Goal: Task Accomplishment & Management: Use online tool/utility

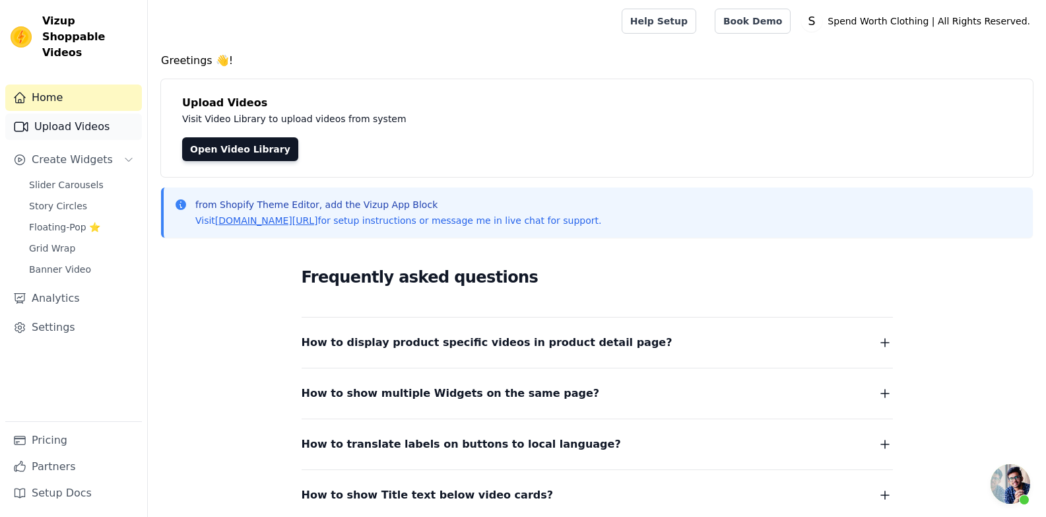
click at [88, 115] on link "Upload Videos" at bounding box center [73, 126] width 137 height 26
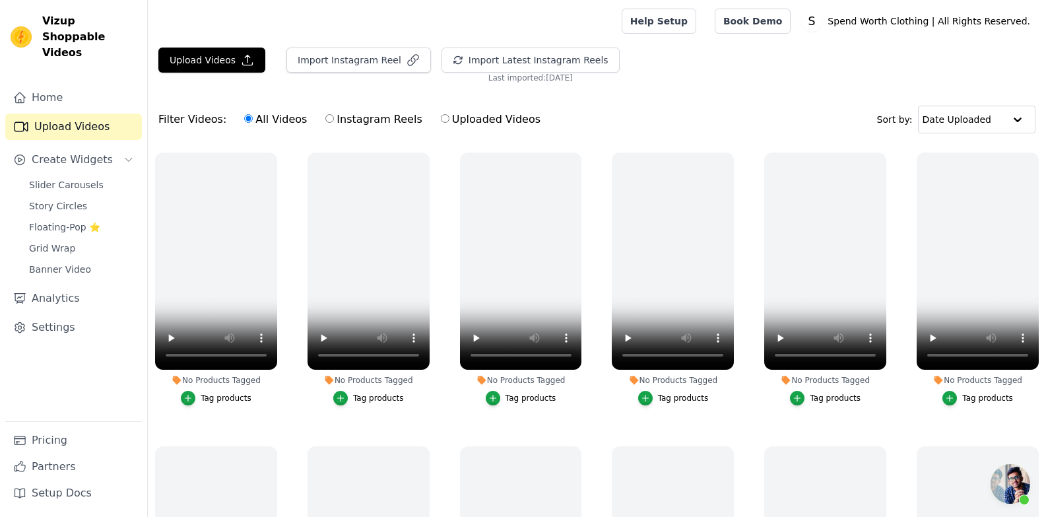
click at [325, 118] on input "Instagram Reels" at bounding box center [329, 118] width 9 height 9
radio input "true"
click at [501, 60] on button "Import Latest Instagram Reels" at bounding box center [530, 60] width 178 height 25
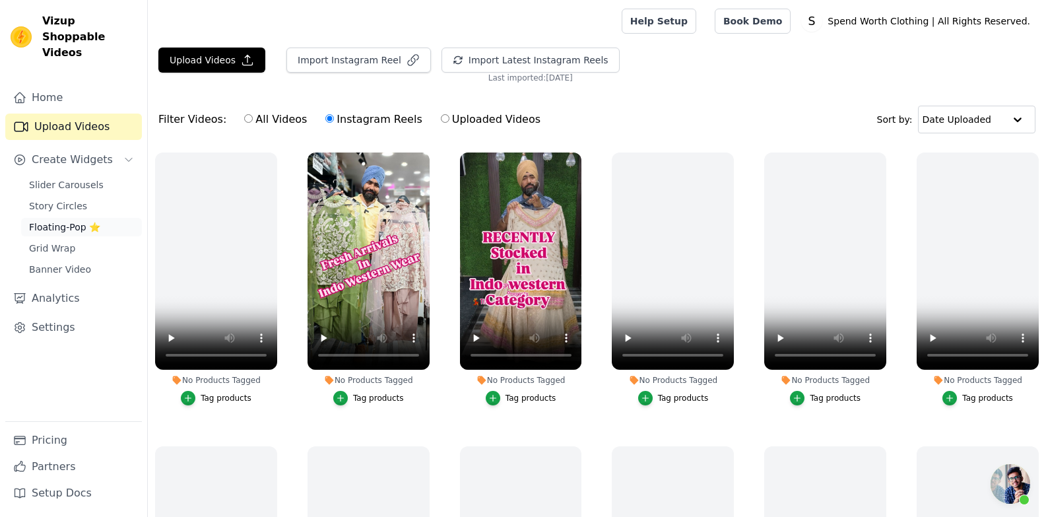
click at [57, 220] on span "Floating-Pop ⭐" at bounding box center [64, 226] width 71 height 13
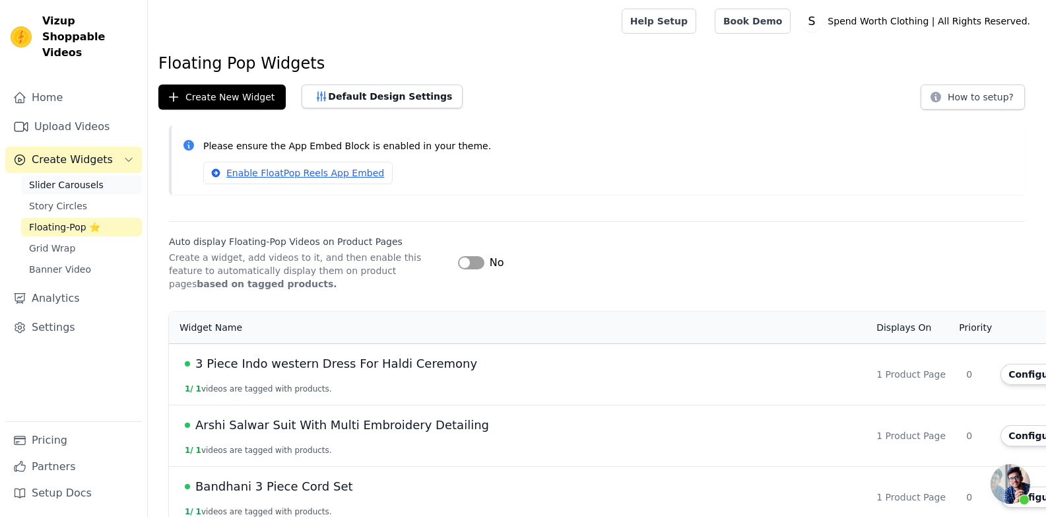
click at [61, 178] on span "Slider Carousels" at bounding box center [66, 184] width 75 height 13
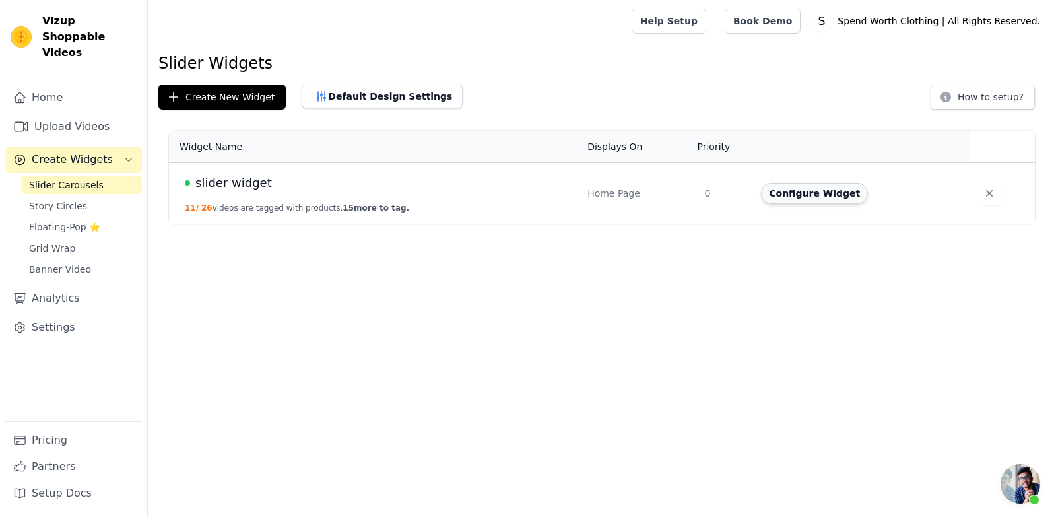
click at [819, 197] on button "Configure Widget" at bounding box center [814, 193] width 107 height 21
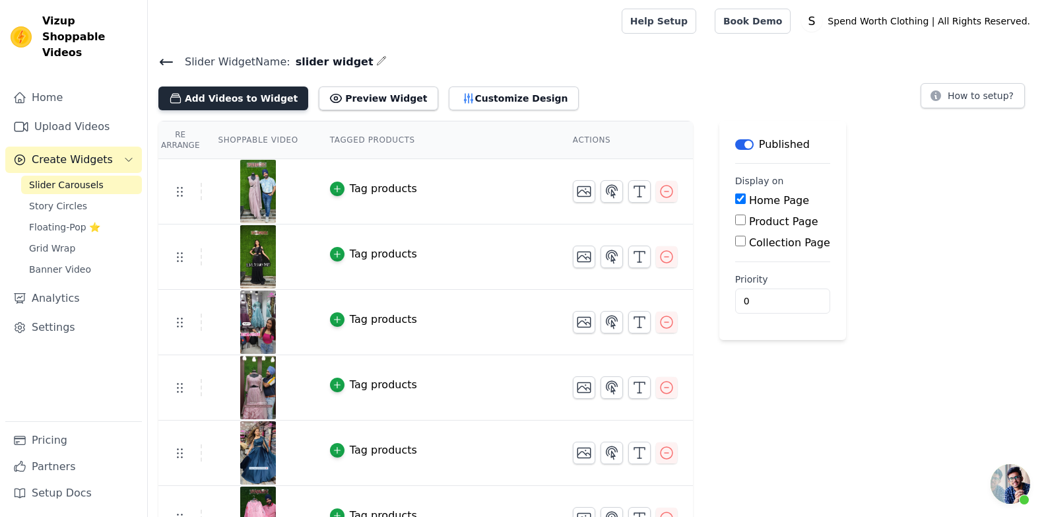
click at [231, 99] on button "Add Videos to Widget" at bounding box center [233, 98] width 150 height 24
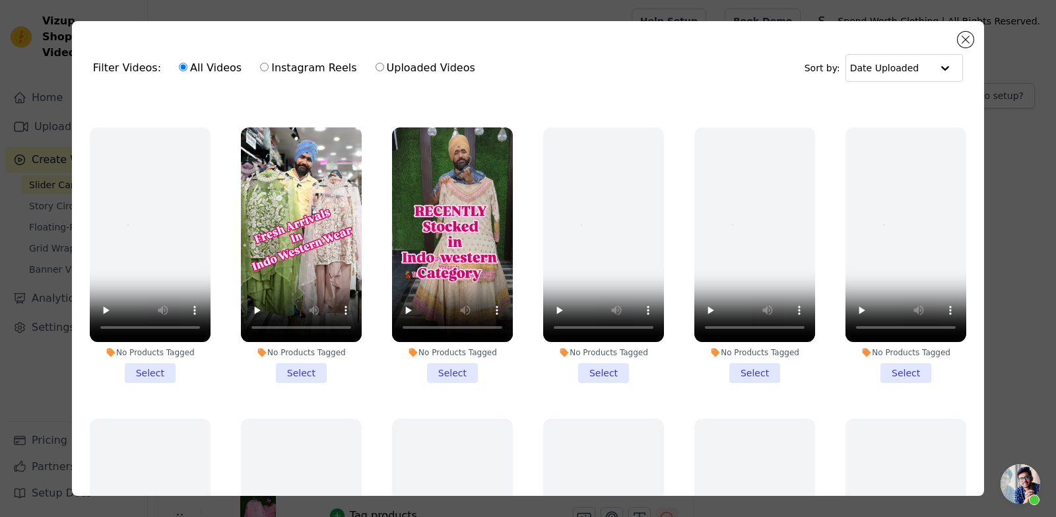
scroll to position [528, 0]
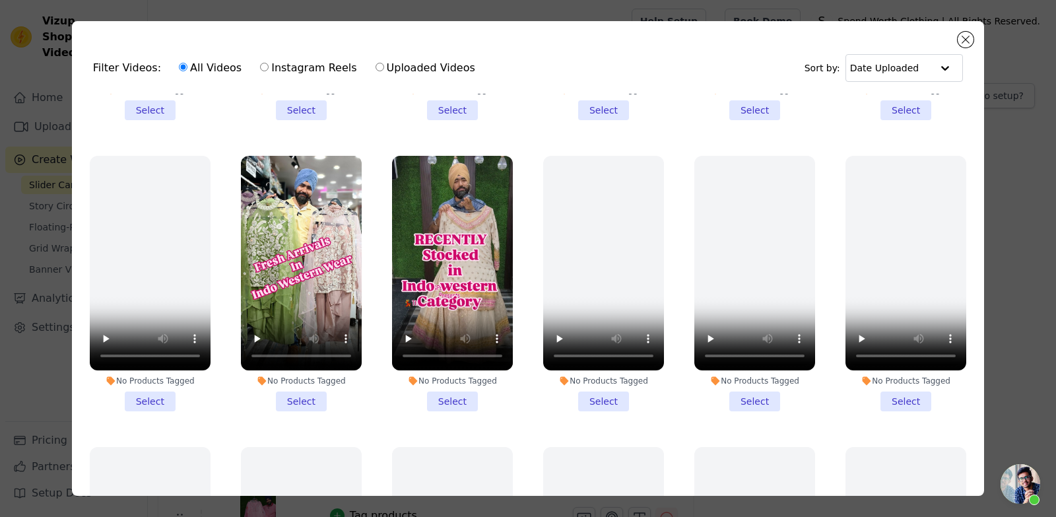
click at [452, 387] on li "No Products Tagged Select" at bounding box center [452, 283] width 121 height 255
click at [0, 0] on input "No Products Tagged Select" at bounding box center [0, 0] width 0 height 0
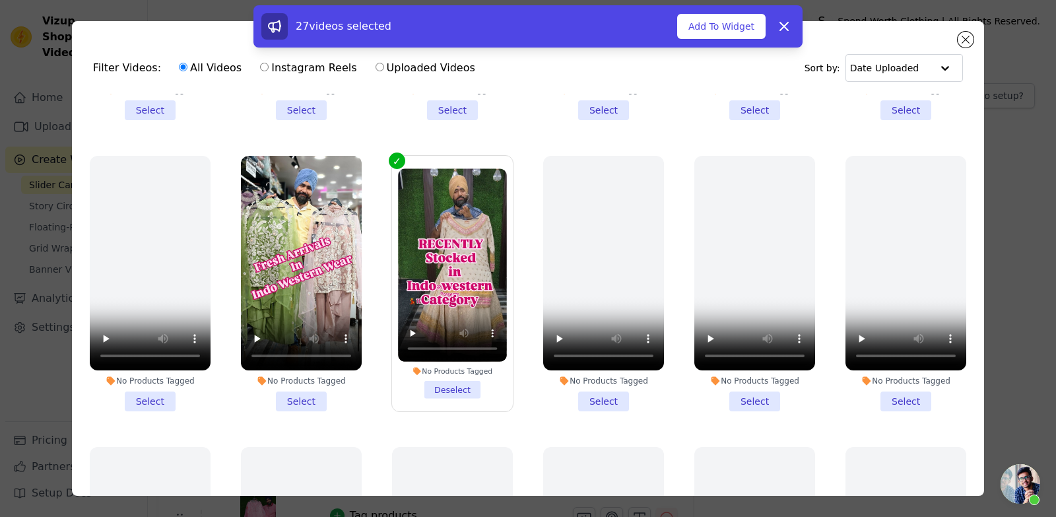
click at [307, 389] on li "No Products Tagged Select" at bounding box center [301, 283] width 121 height 255
click at [0, 0] on input "No Products Tagged Select" at bounding box center [0, 0] width 0 height 0
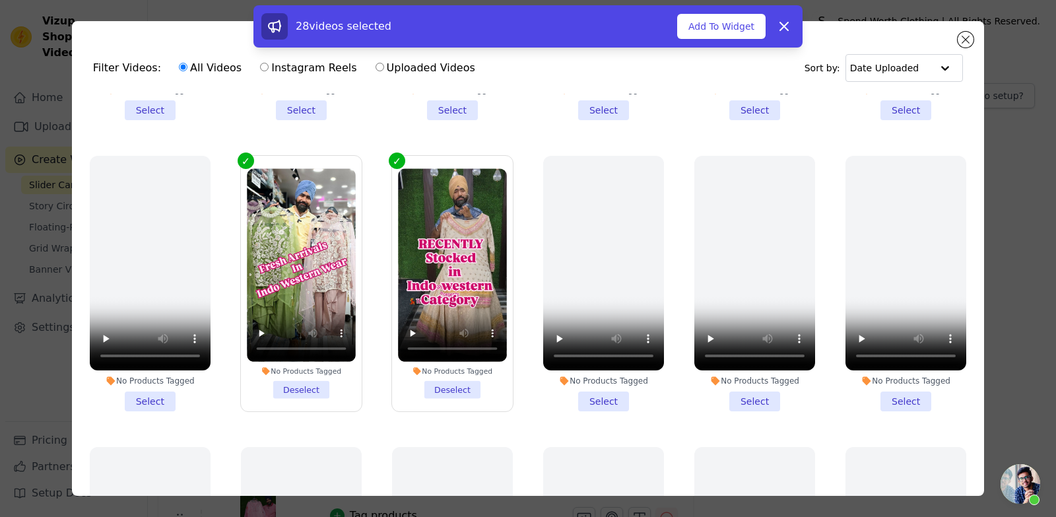
click at [164, 387] on li "No Products Tagged Select" at bounding box center [150, 283] width 121 height 255
click at [0, 0] on input "No Products Tagged Select" at bounding box center [0, 0] width 0 height 0
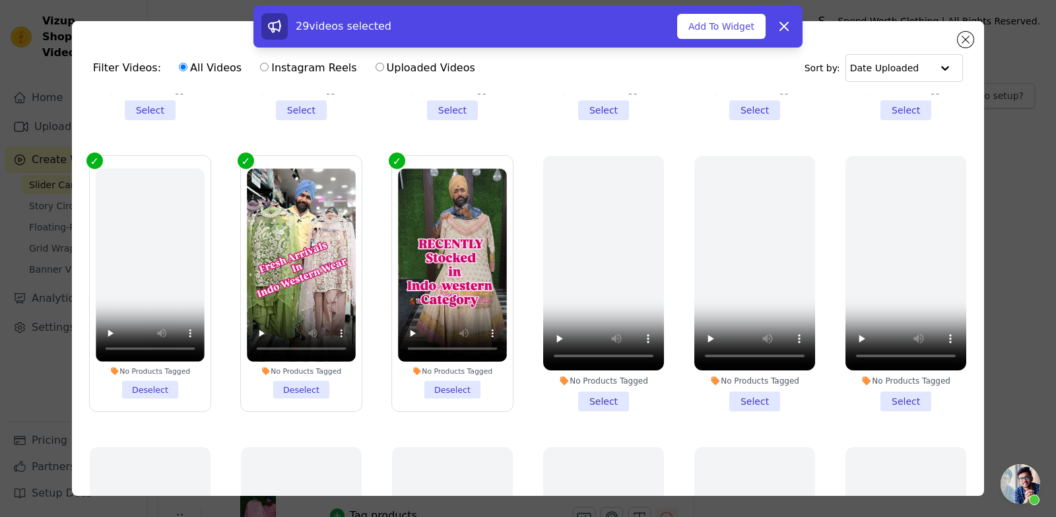
click at [161, 375] on li "No Products Tagged Deselect" at bounding box center [150, 283] width 109 height 230
click at [0, 0] on input "No Products Tagged Deselect" at bounding box center [0, 0] width 0 height 0
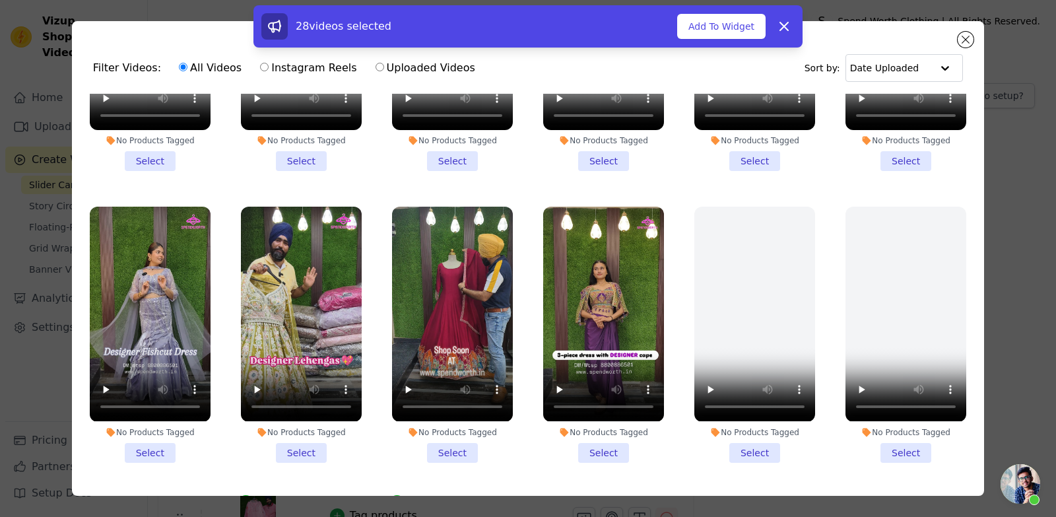
scroll to position [198, 0]
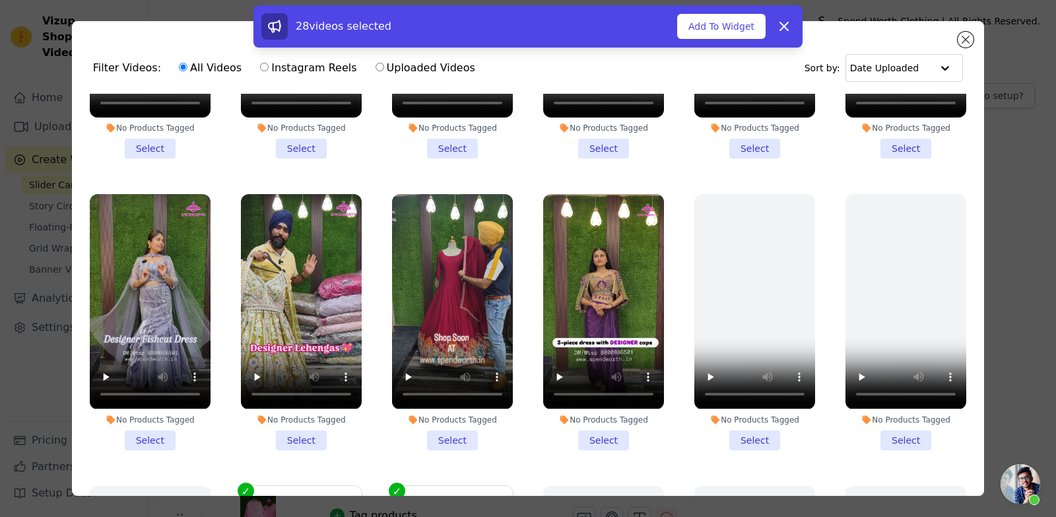
click at [457, 432] on li "No Products Tagged Select" at bounding box center [452, 321] width 121 height 255
click at [0, 0] on input "No Products Tagged Select" at bounding box center [0, 0] width 0 height 0
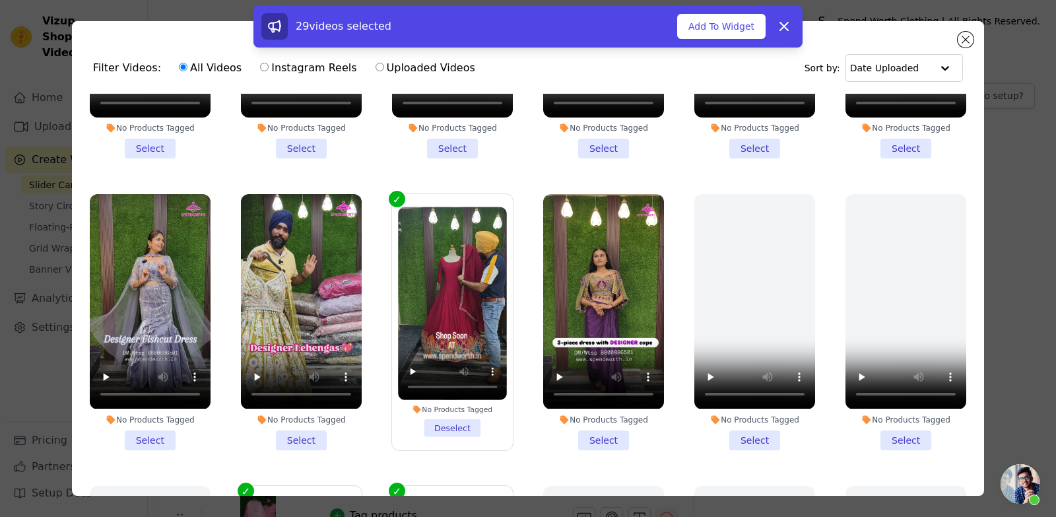
click at [589, 426] on li "No Products Tagged Select" at bounding box center [603, 321] width 121 height 255
click at [0, 0] on input "No Products Tagged Select" at bounding box center [0, 0] width 0 height 0
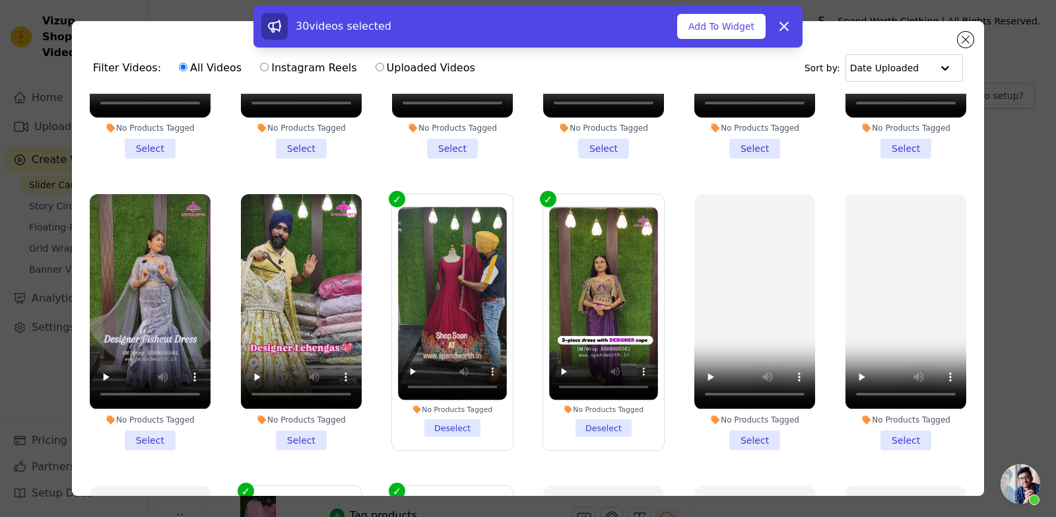
click at [160, 427] on li "No Products Tagged Select" at bounding box center [150, 321] width 121 height 255
click at [0, 0] on input "No Products Tagged Select" at bounding box center [0, 0] width 0 height 0
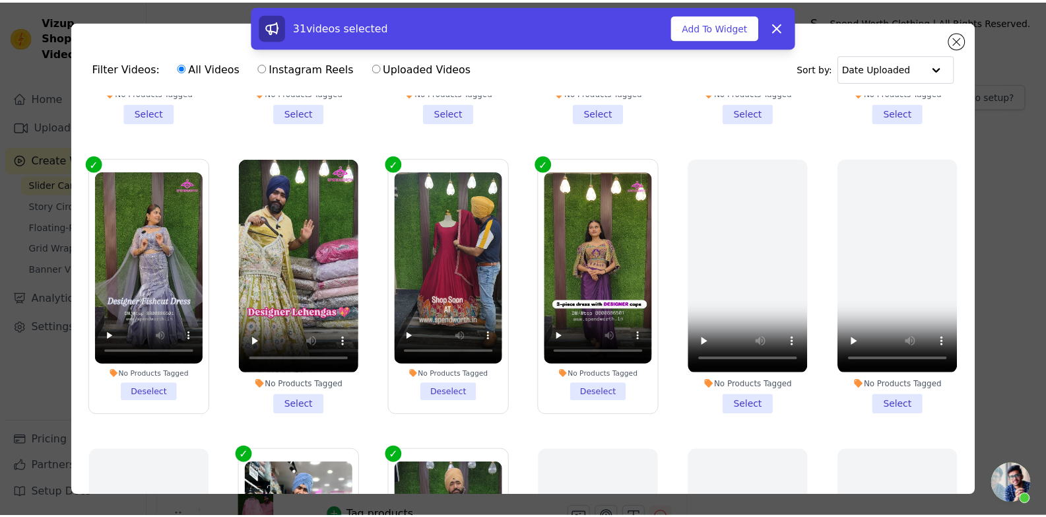
scroll to position [264, 0]
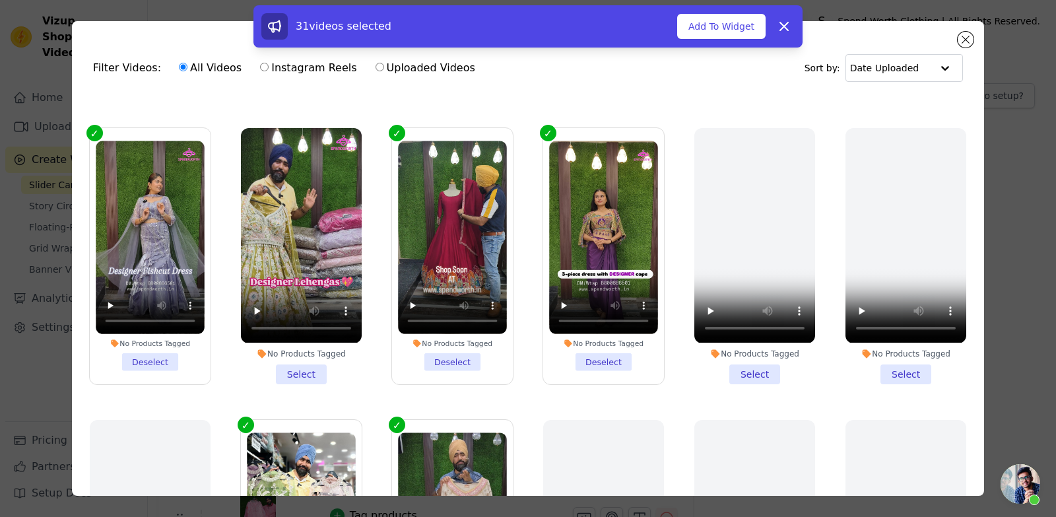
click at [291, 361] on li "No Products Tagged Select" at bounding box center [301, 255] width 121 height 255
click at [0, 0] on input "No Products Tagged Select" at bounding box center [0, 0] width 0 height 0
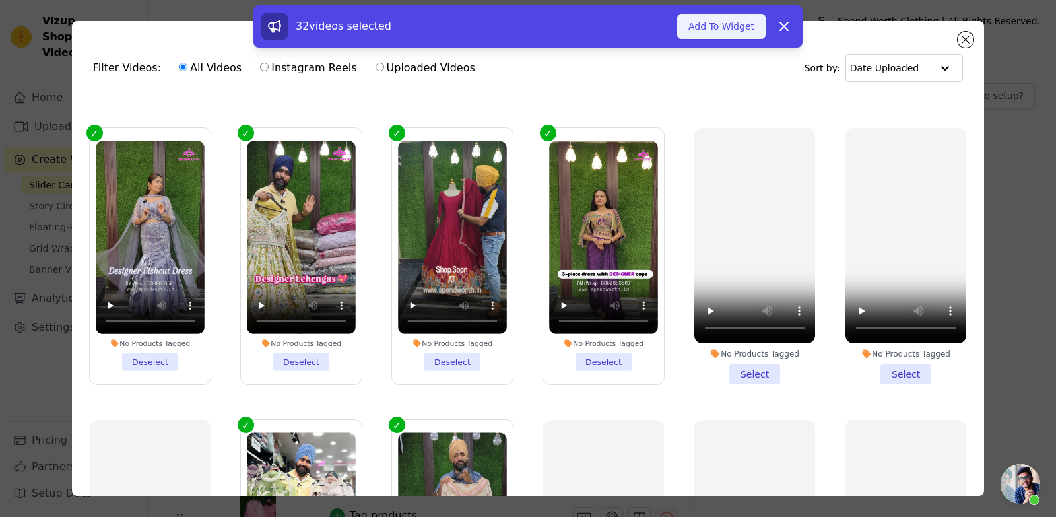
click at [732, 26] on button "Add To Widget" at bounding box center [721, 26] width 88 height 25
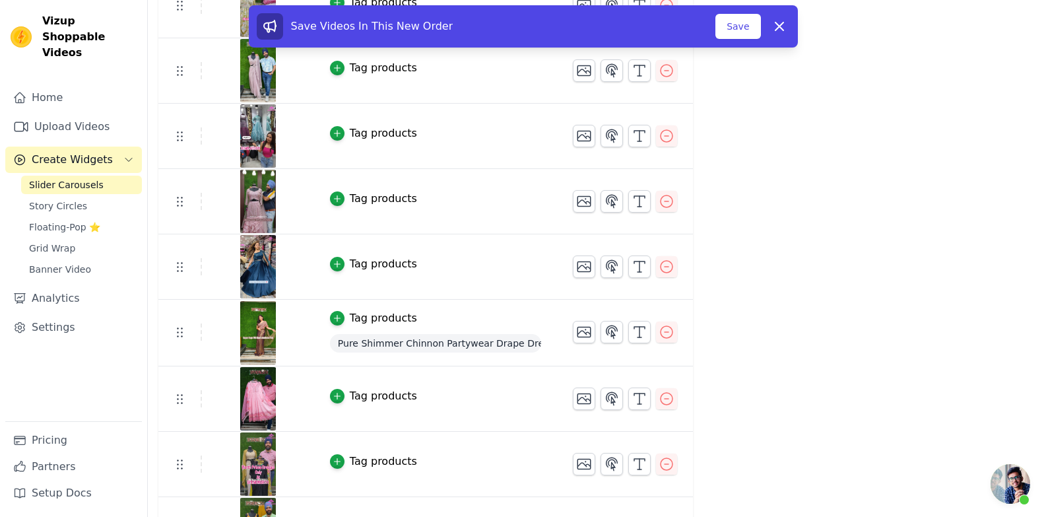
scroll to position [396, 0]
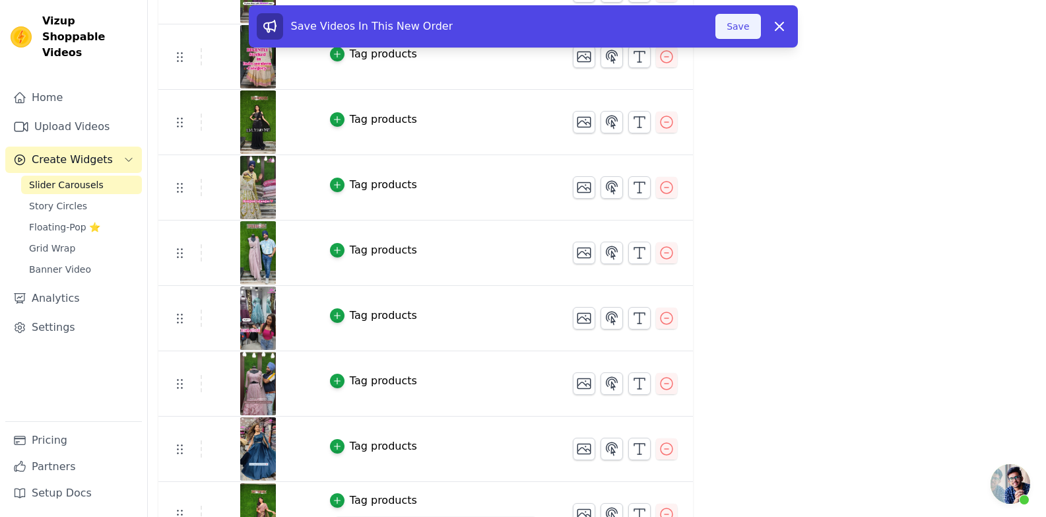
click at [732, 28] on button "Save" at bounding box center [737, 26] width 45 height 25
